Goal: Task Accomplishment & Management: Manage account settings

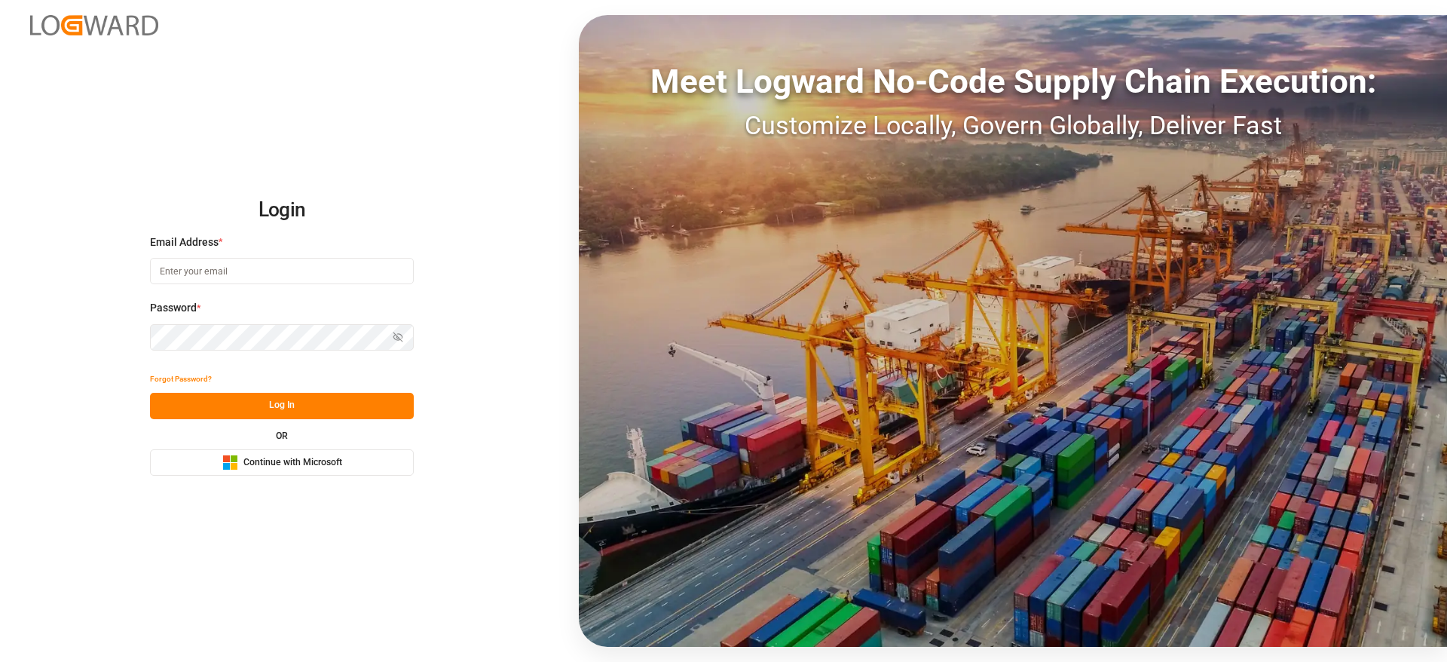
click at [332, 460] on span "Continue with Microsoft" at bounding box center [292, 463] width 99 height 14
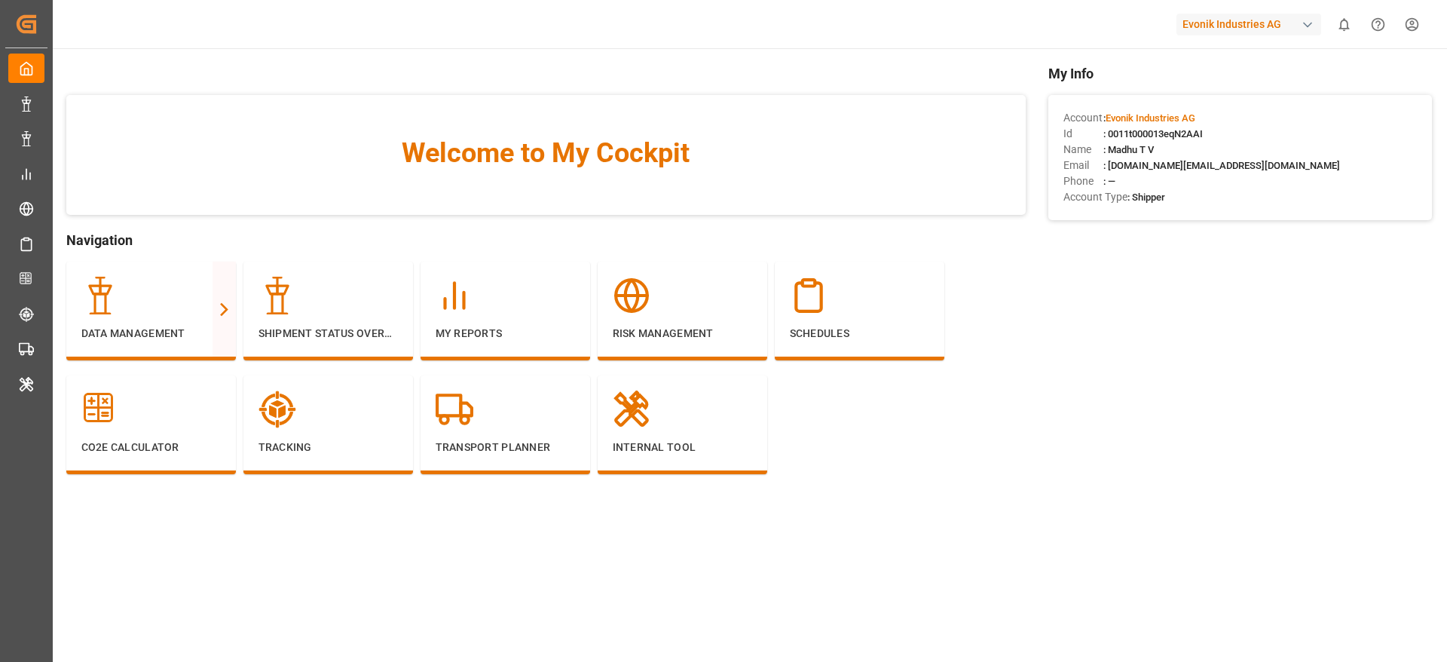
click at [1225, 21] on div "Evonik Industries AG" at bounding box center [1249, 25] width 145 height 22
type input "step"
click at [1285, 97] on div "ST [PERSON_NAME]-C6OGII" at bounding box center [1252, 102] width 257 height 34
